Goal: Task Accomplishment & Management: Manage account settings

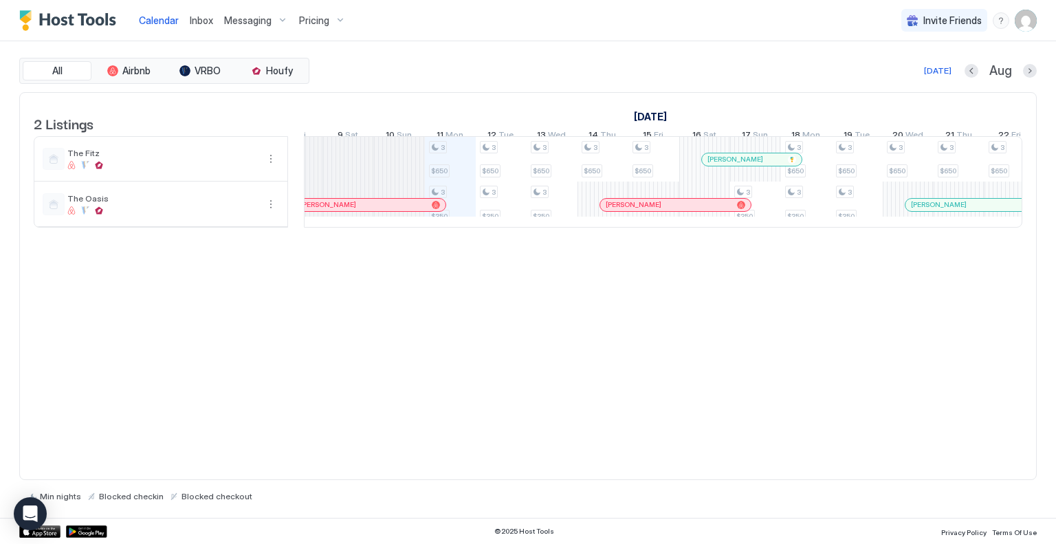
scroll to position [0, 844]
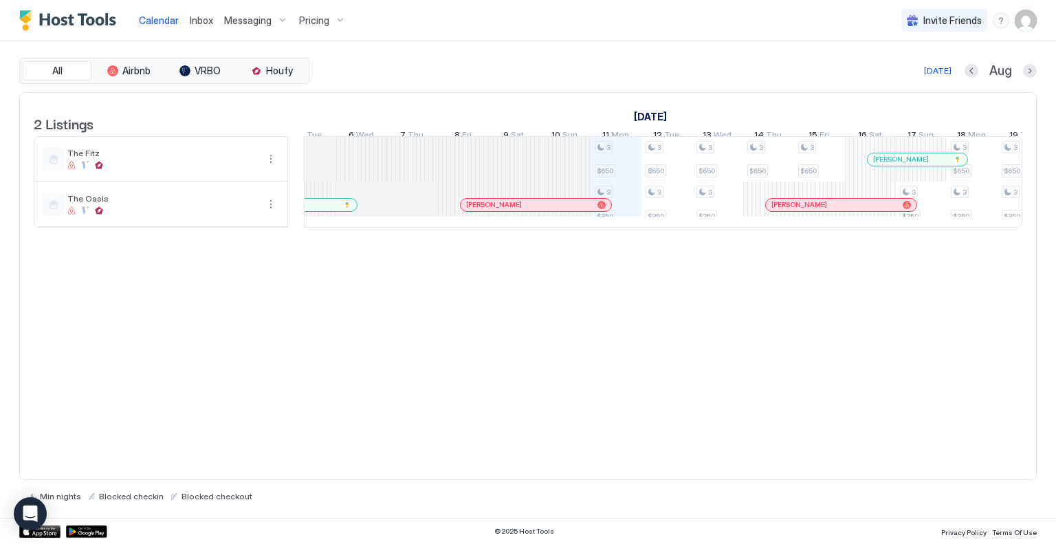
click at [885, 165] on div at bounding box center [885, 159] width 11 height 11
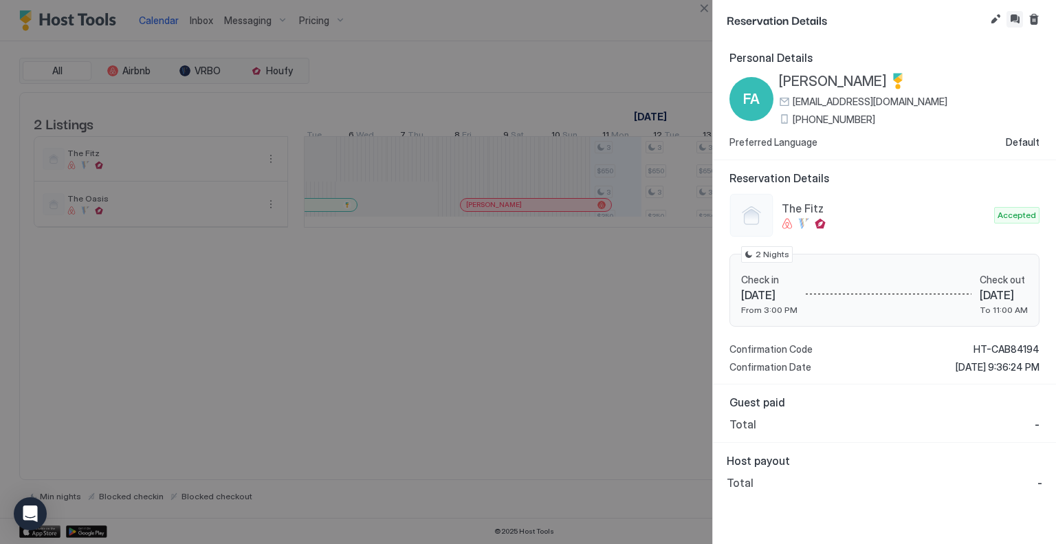
click at [1015, 21] on button "Inbox" at bounding box center [1014, 19] width 16 height 16
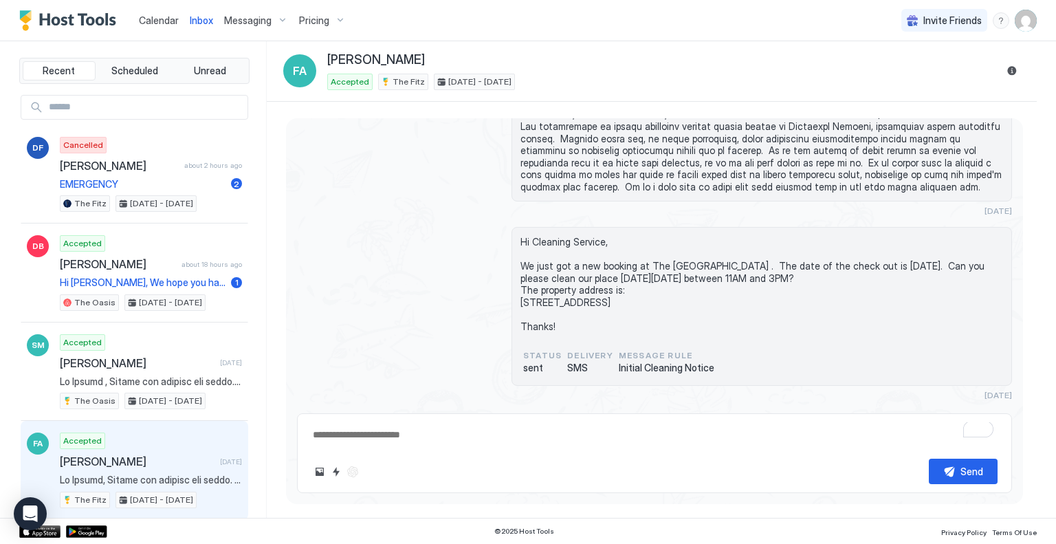
click at [923, 413] on div "Scheduled Messages" at bounding box center [948, 420] width 93 height 14
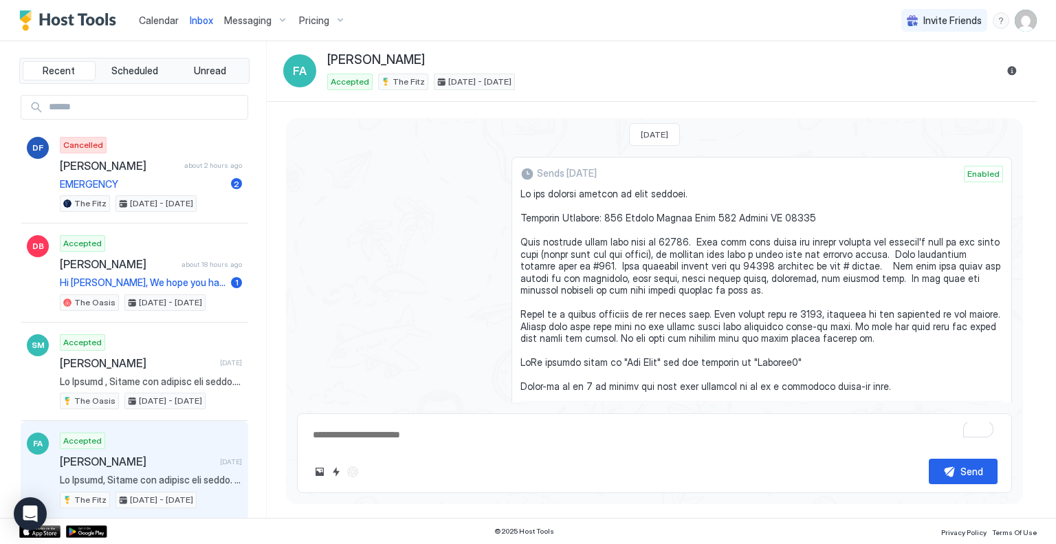
click at [946, 414] on button "Edit message" at bounding box center [953, 421] width 14 height 14
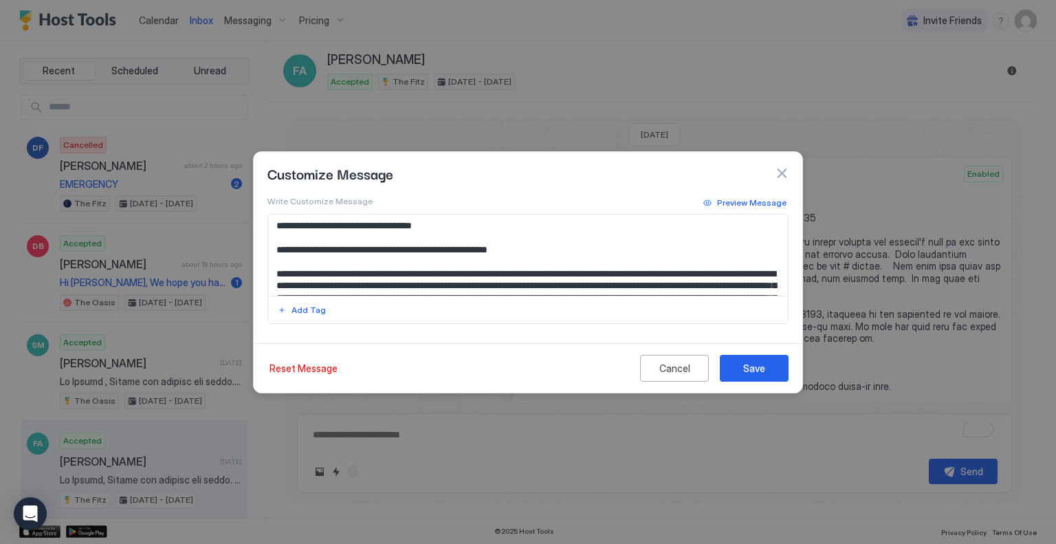
click at [436, 271] on textarea "Input Field" at bounding box center [528, 254] width 520 height 81
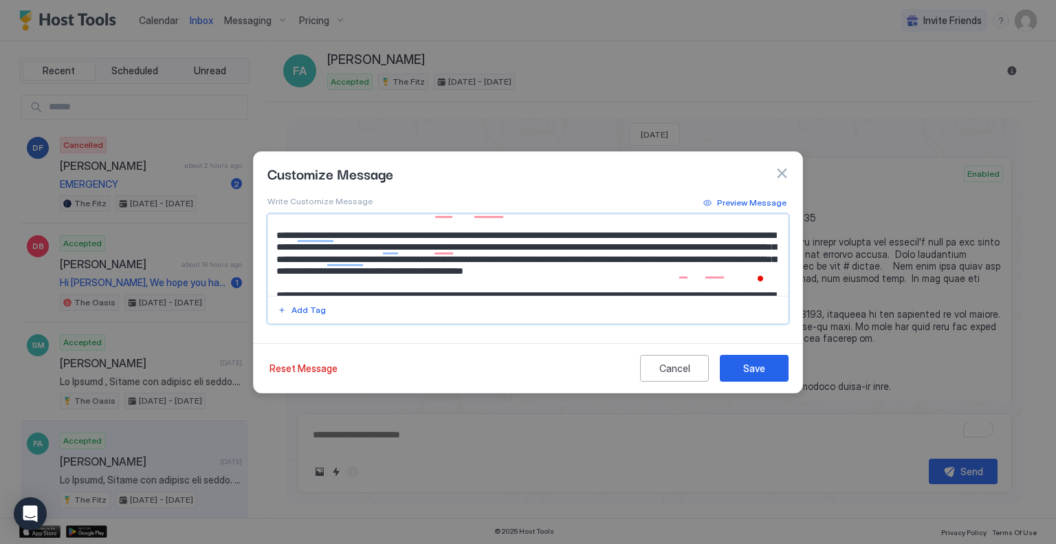
click at [448, 258] on textarea "To enrich screen reader interactions, please activate Accessibility in Grammarl…" at bounding box center [528, 254] width 520 height 81
type textarea "**********"
click at [735, 362] on button "Save" at bounding box center [754, 368] width 69 height 27
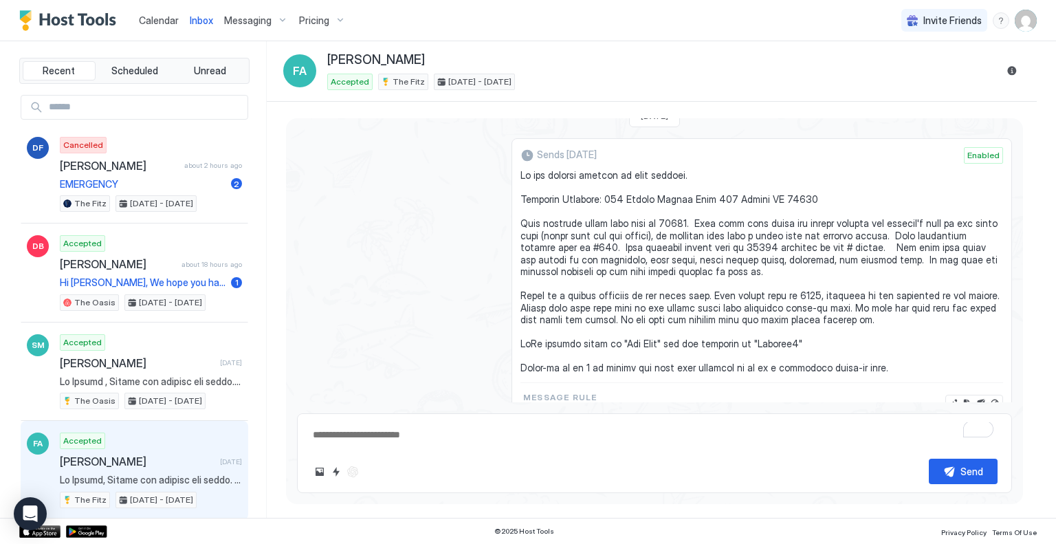
scroll to position [1837, 0]
click at [153, 21] on span "Calendar" at bounding box center [159, 20] width 40 height 12
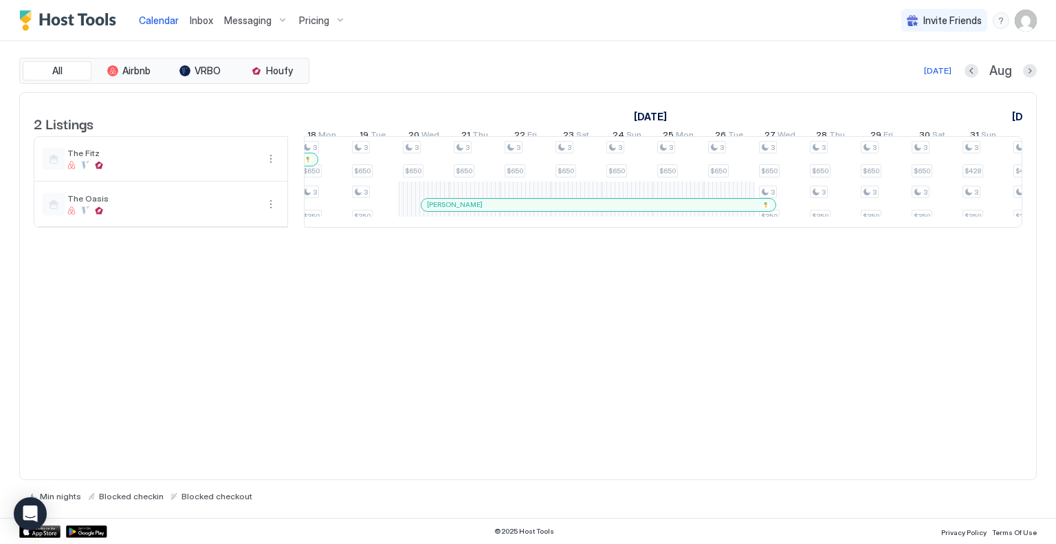
scroll to position [0, 1136]
